Goal: Obtain resource: Obtain resource

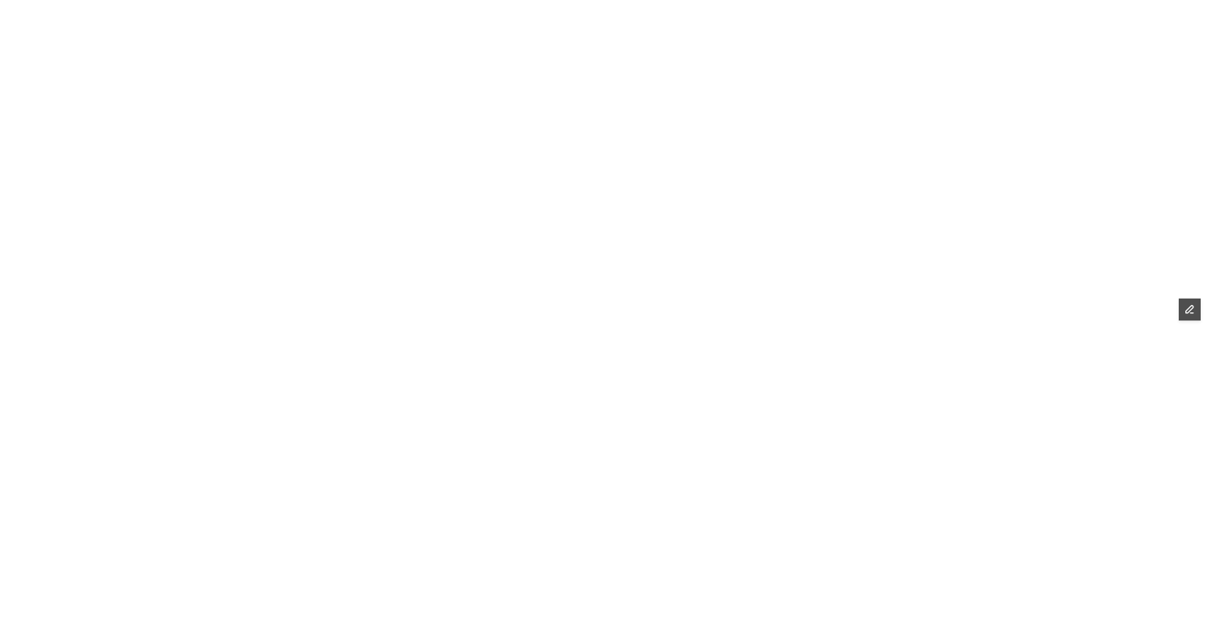
scroll to position [44, 0]
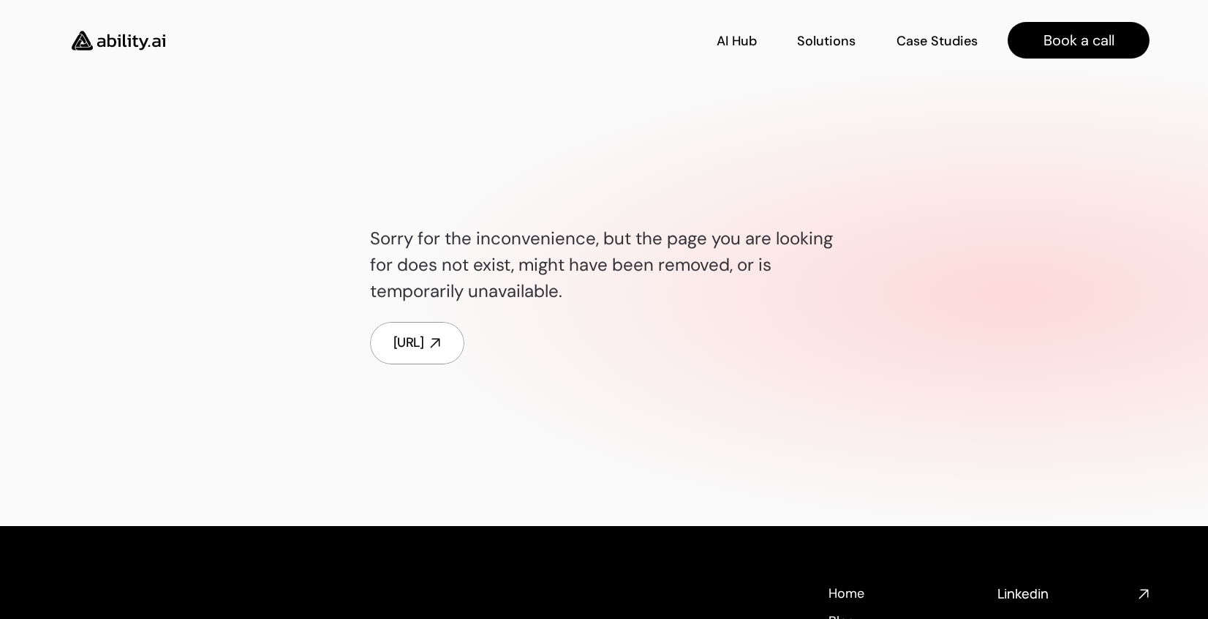
scroll to position [44, 0]
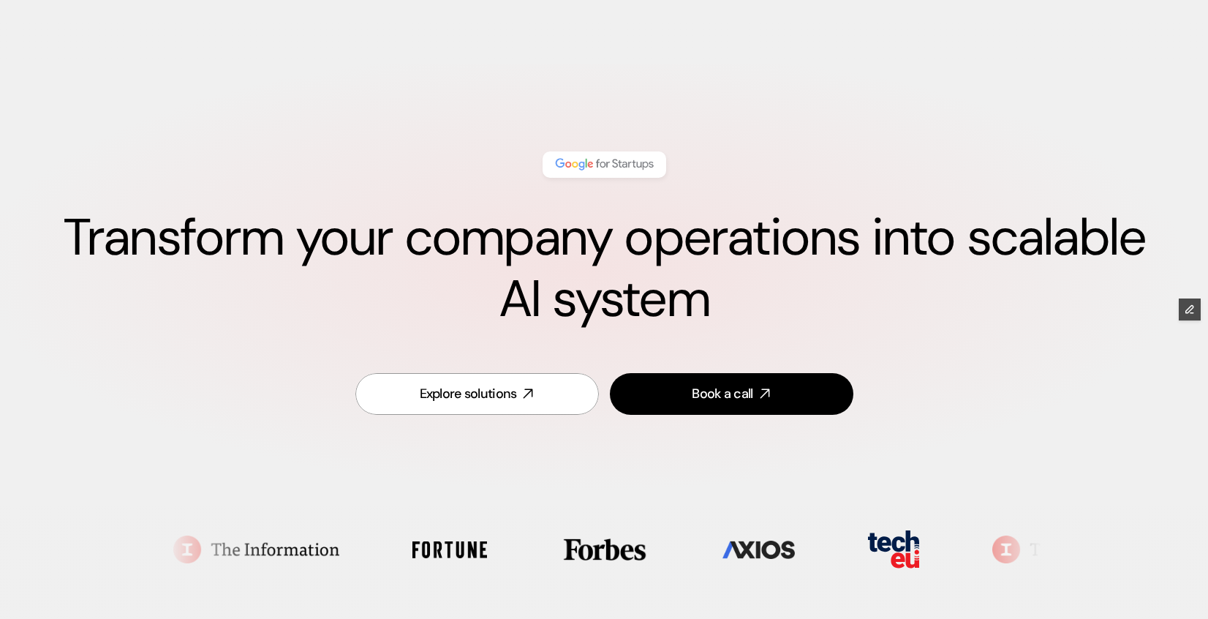
scroll to position [715, 0]
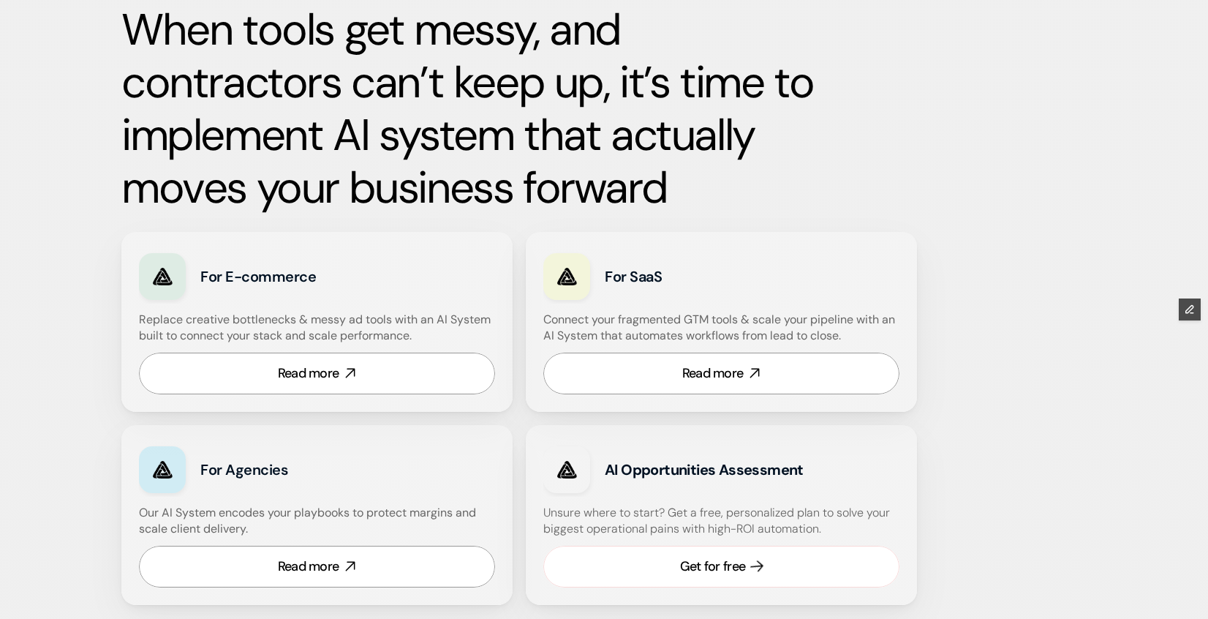
click at [670, 563] on link "Get for free" at bounding box center [721, 566] width 356 height 42
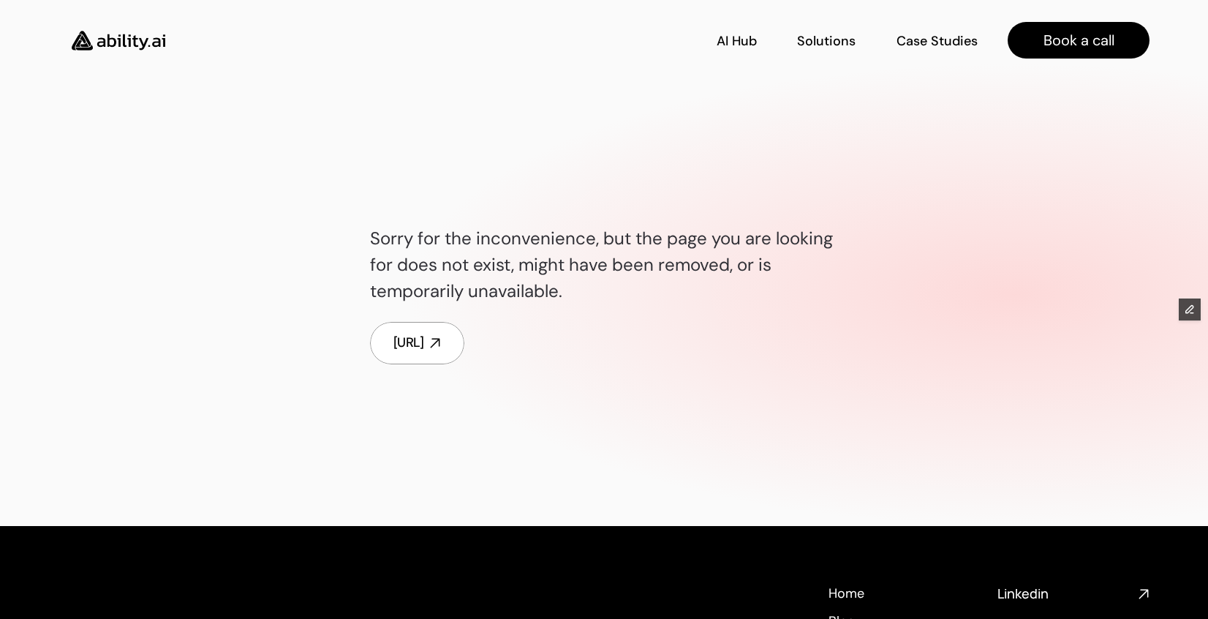
click at [151, 111] on div "Sorry for the inconvenience, but the page you are looking for does not exist, m…" at bounding box center [604, 295] width 1208 height 462
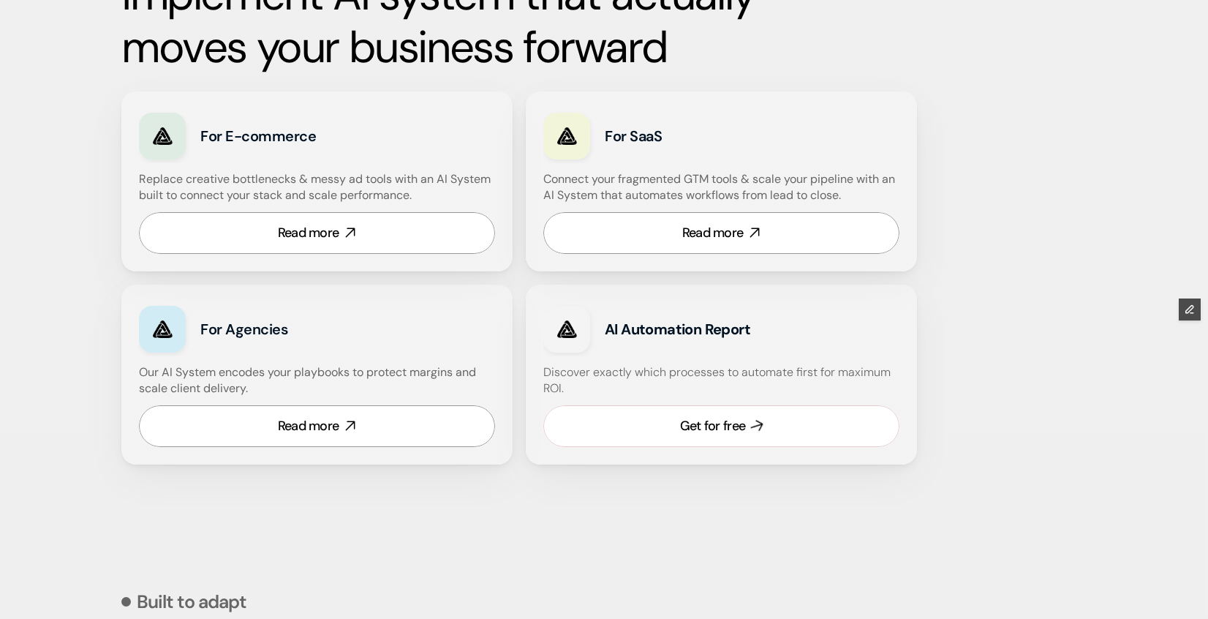
scroll to position [855, 0]
click at [721, 442] on link "Get for free" at bounding box center [721, 426] width 356 height 42
